Goal: Information Seeking & Learning: Learn about a topic

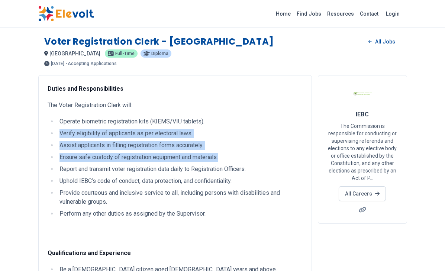
drag, startPoint x: 58, startPoint y: 133, endPoint x: 236, endPoint y: 155, distance: 179.3
click at [236, 155] on ul "Operate biometric registration kits (KIEMS/VIU tablets). Verify eligibility of …" at bounding box center [175, 167] width 255 height 101
copy ul "Verify eligibility of applicants as per electoral laws. Assist applicants in fi…"
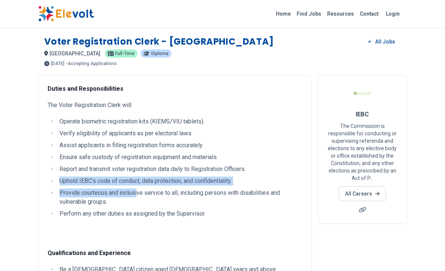
drag, startPoint x: 60, startPoint y: 178, endPoint x: 138, endPoint y: 189, distance: 78.8
click at [138, 189] on ul "Operate biometric registration kits (KIEMS/VIU tablets). Verify eligibility of …" at bounding box center [175, 167] width 255 height 101
click at [233, 180] on li "Uphold IEBC’s code of conduct, data protection, and confidentiality." at bounding box center [179, 181] width 245 height 9
drag, startPoint x: 59, startPoint y: 181, endPoint x: 252, endPoint y: 180, distance: 192.5
click at [252, 180] on li "Uphold IEBC’s code of conduct, data protection, and confidentiality." at bounding box center [179, 181] width 245 height 9
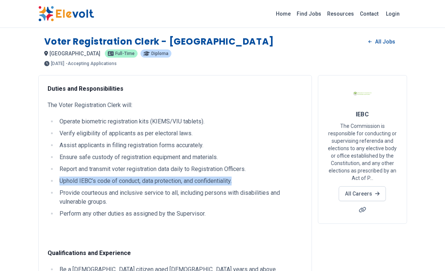
copy li "Uphold IEBC’s code of conduct, data protection, and confidentiality."
